Goal: Find specific page/section: Find specific page/section

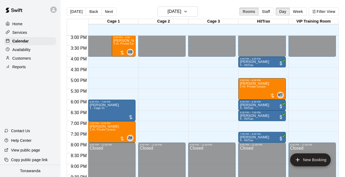
scroll to position [325, 0]
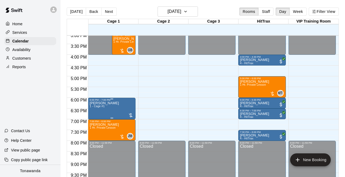
click at [108, 103] on p "[PERSON_NAME]" at bounding box center [103, 103] width 29 height 0
click at [94, 120] on img "edit" at bounding box center [95, 122] width 6 height 6
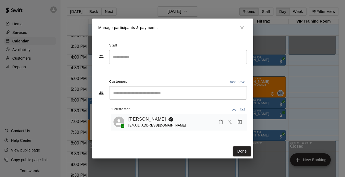
click at [145, 119] on link "[PERSON_NAME]" at bounding box center [147, 119] width 38 height 7
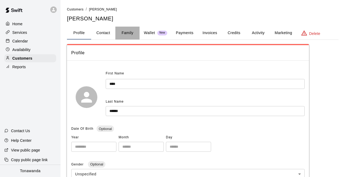
click at [127, 35] on button "Family" at bounding box center [127, 33] width 24 height 13
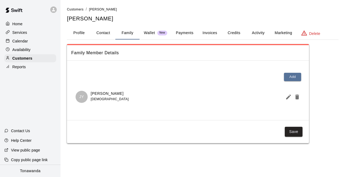
click at [38, 40] on div "Calendar" at bounding box center [30, 41] width 52 height 8
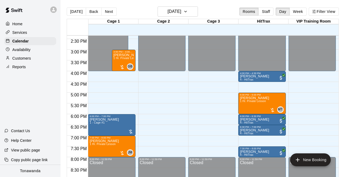
scroll to position [311, 0]
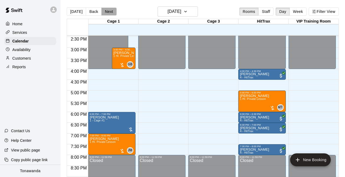
click at [108, 9] on button "Next" at bounding box center [108, 12] width 15 height 8
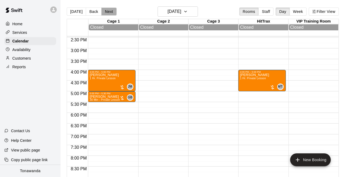
click at [106, 11] on button "Next" at bounding box center [108, 12] width 15 height 8
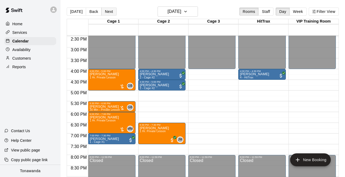
click at [105, 12] on button "Next" at bounding box center [108, 12] width 15 height 8
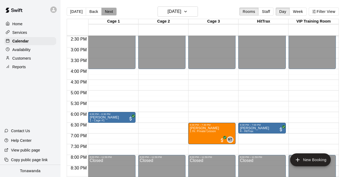
click at [105, 12] on button "Next" at bounding box center [108, 12] width 15 height 8
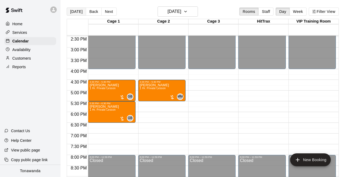
click at [80, 10] on button "[DATE]" at bounding box center [76, 12] width 19 height 8
